Goal: Information Seeking & Learning: Learn about a topic

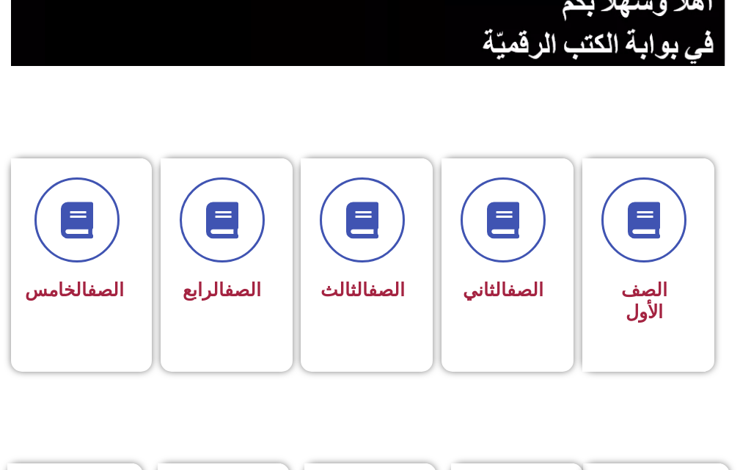
scroll to position [440, 0]
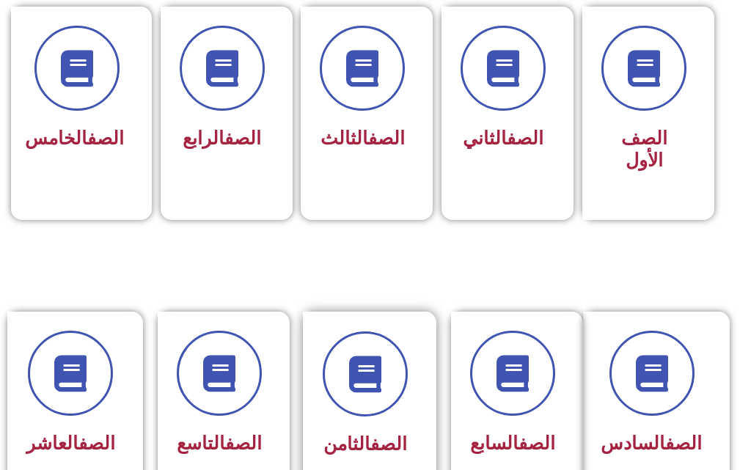
click at [345, 430] on div "الصف الثامن" at bounding box center [364, 444] width 85 height 35
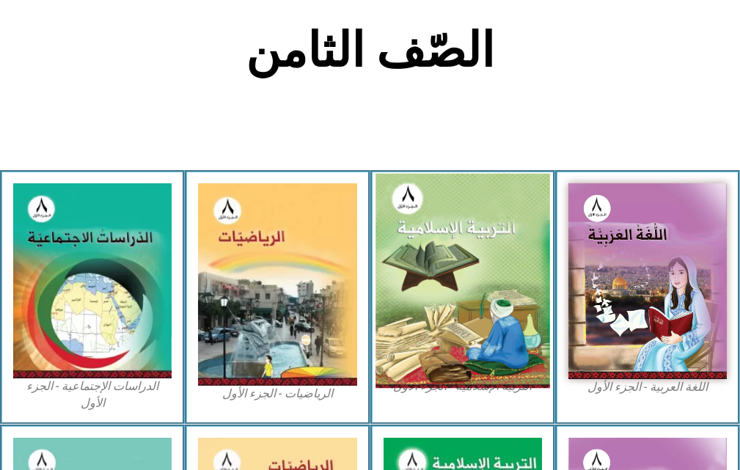
scroll to position [366, 0]
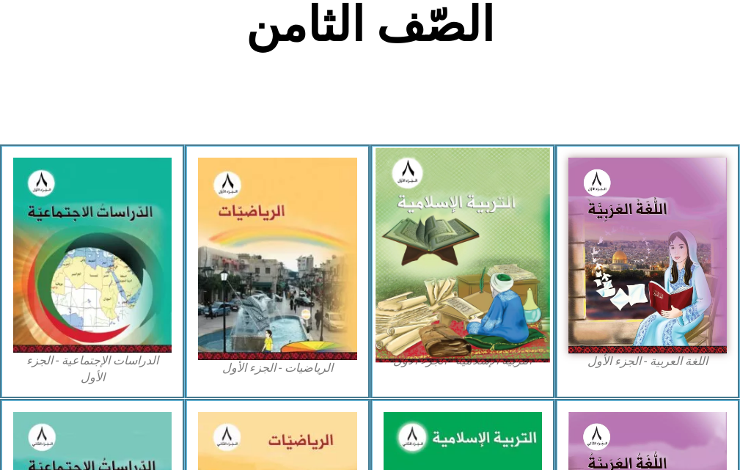
click at [501, 227] on img at bounding box center [462, 255] width 174 height 215
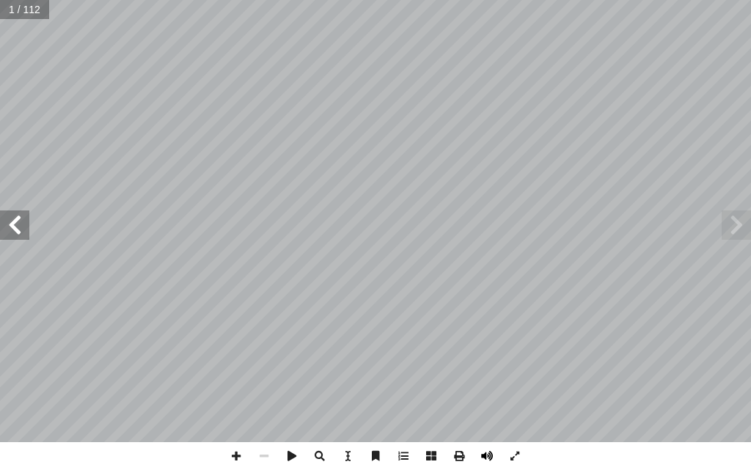
click at [487, 453] on span at bounding box center [487, 456] width 28 height 28
click at [15, 217] on span at bounding box center [14, 224] width 29 height 29
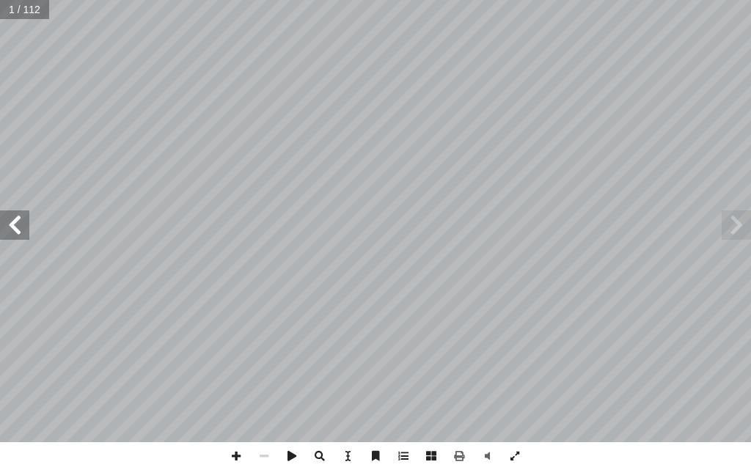
click at [15, 217] on span at bounding box center [14, 224] width 29 height 29
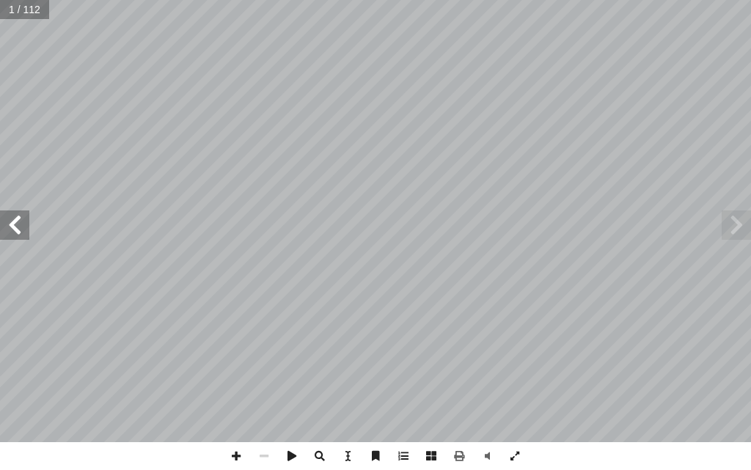
click at [15, 217] on span at bounding box center [14, 224] width 29 height 29
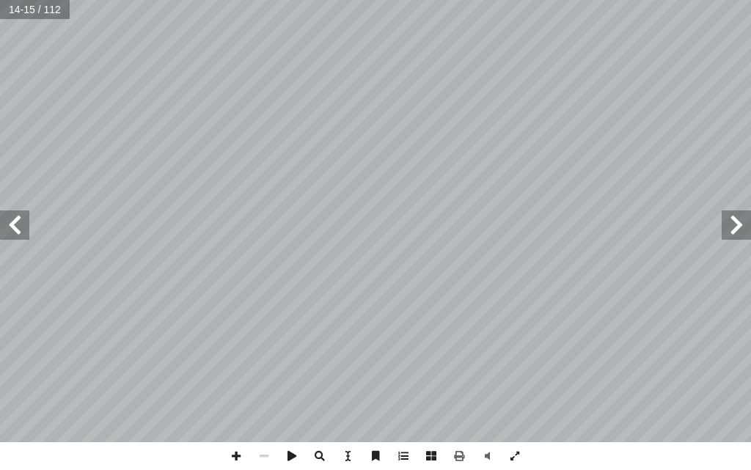
click at [15, 217] on span at bounding box center [14, 224] width 29 height 29
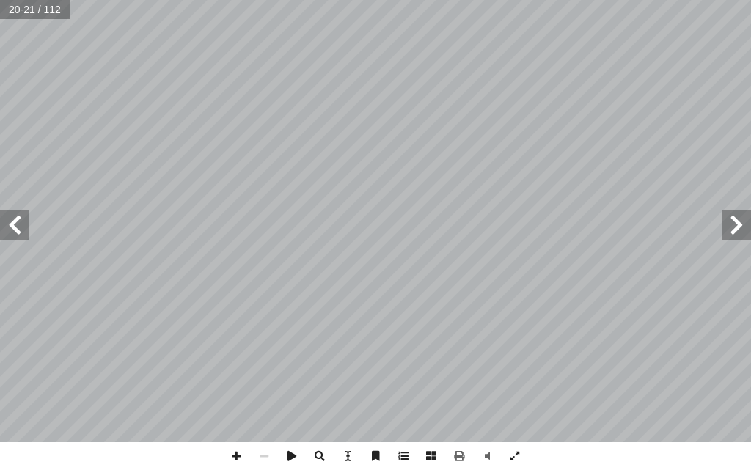
click at [15, 217] on span at bounding box center [14, 224] width 29 height 29
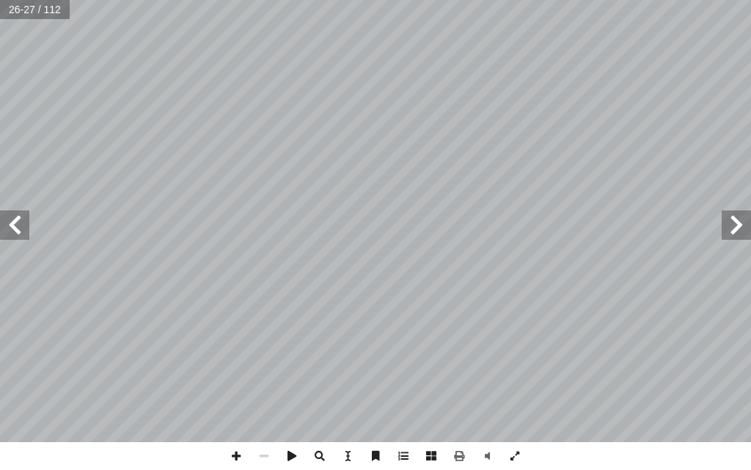
click at [15, 217] on span at bounding box center [14, 224] width 29 height 29
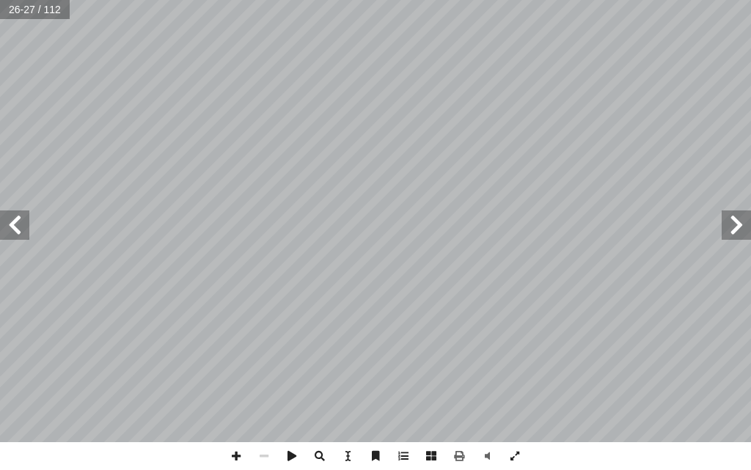
click at [15, 217] on span at bounding box center [14, 224] width 29 height 29
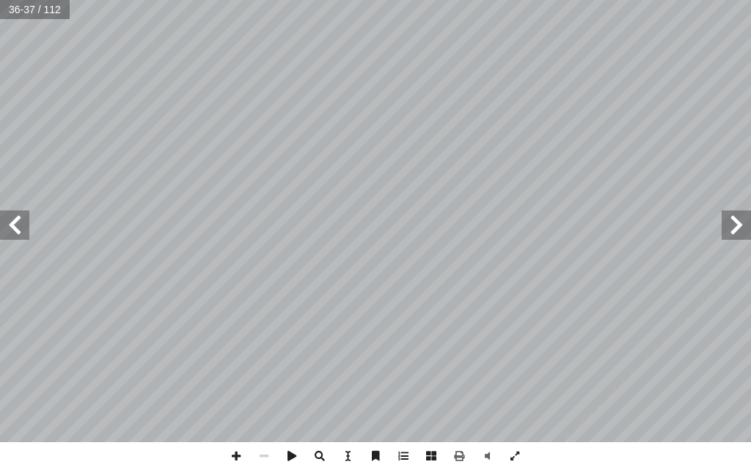
click at [15, 217] on span at bounding box center [14, 224] width 29 height 29
click at [15, 216] on span at bounding box center [14, 224] width 29 height 29
click at [746, 228] on span at bounding box center [735, 224] width 29 height 29
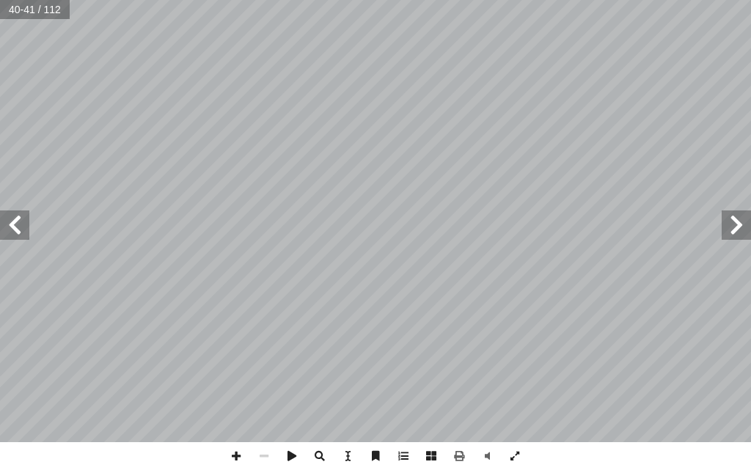
click at [732, 227] on span at bounding box center [735, 224] width 29 height 29
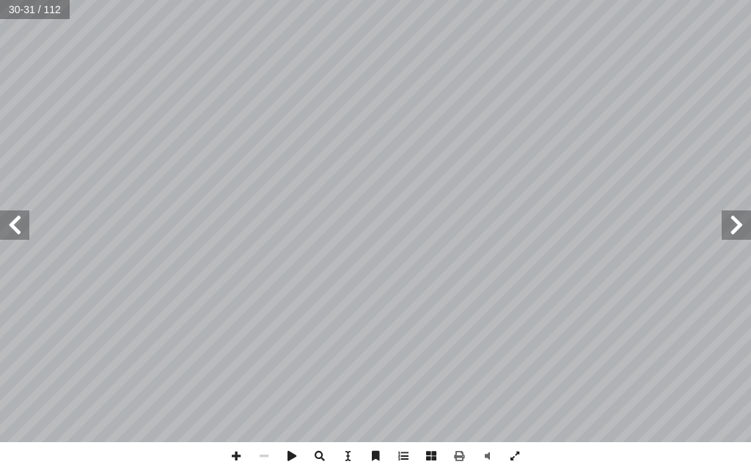
click at [8, 217] on span at bounding box center [14, 224] width 29 height 29
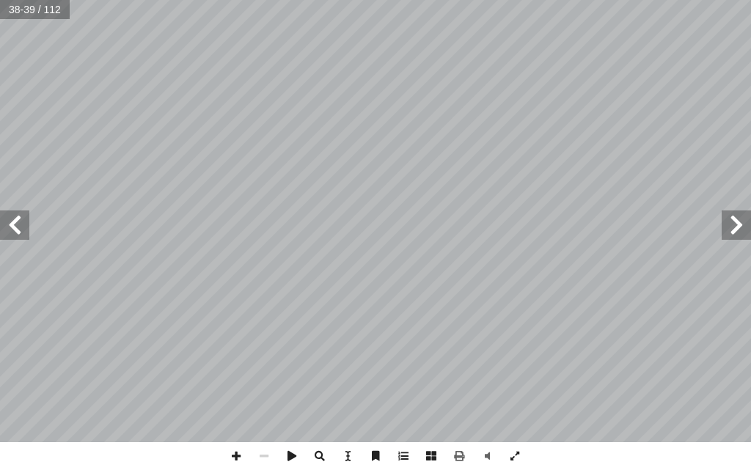
click at [8, 217] on span at bounding box center [14, 224] width 29 height 29
click at [24, 225] on span at bounding box center [14, 224] width 29 height 29
click at [743, 231] on span at bounding box center [735, 224] width 29 height 29
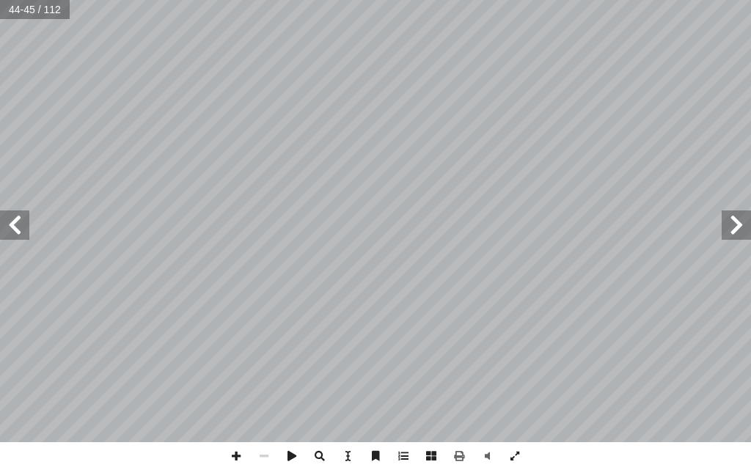
click at [743, 231] on span at bounding box center [735, 224] width 29 height 29
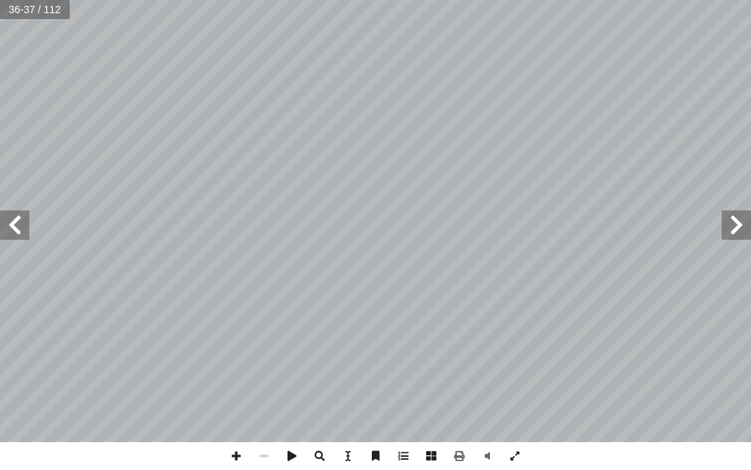
click at [743, 231] on span at bounding box center [735, 224] width 29 height 29
click at [212, 456] on div "التربية [DEMOGRAPHIC_DATA] للصف الثامن 3 ٠ ق باللــه وبرســله ِّ ــد َ ص ُ خــر…" at bounding box center [375, 235] width 751 height 470
click at [240, 453] on span at bounding box center [236, 456] width 28 height 28
click at [15, 221] on span at bounding box center [14, 224] width 29 height 29
